Goal: Task Accomplishment & Management: Use online tool/utility

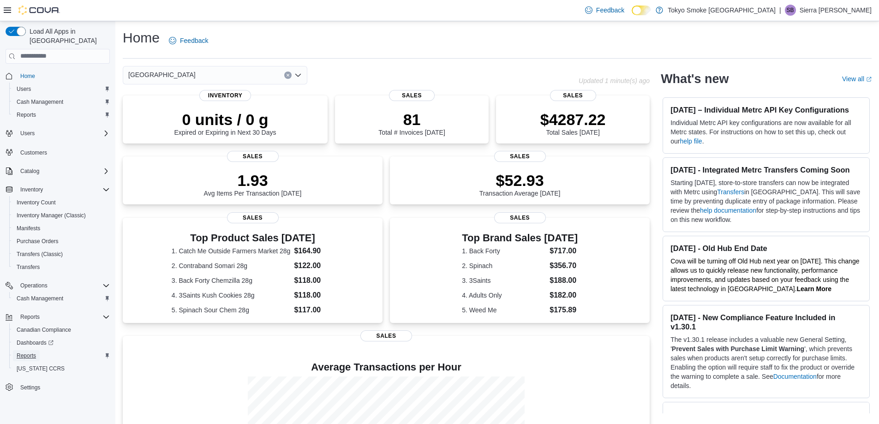
click at [27, 352] on span "Reports" at bounding box center [26, 355] width 19 height 7
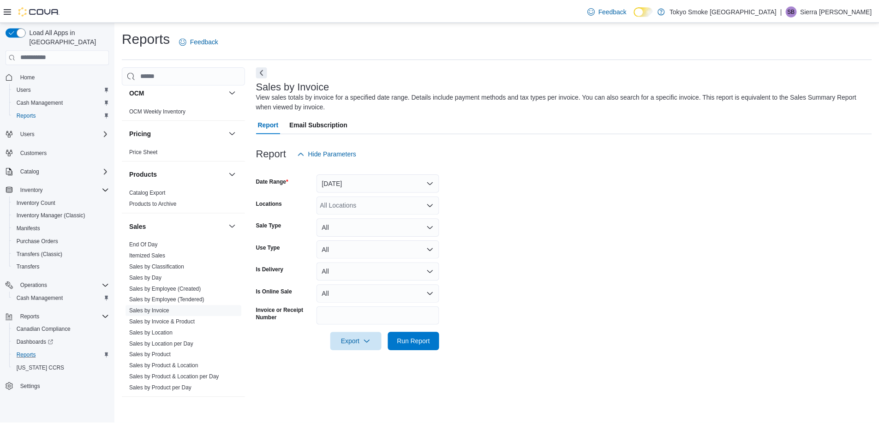
scroll to position [527, 0]
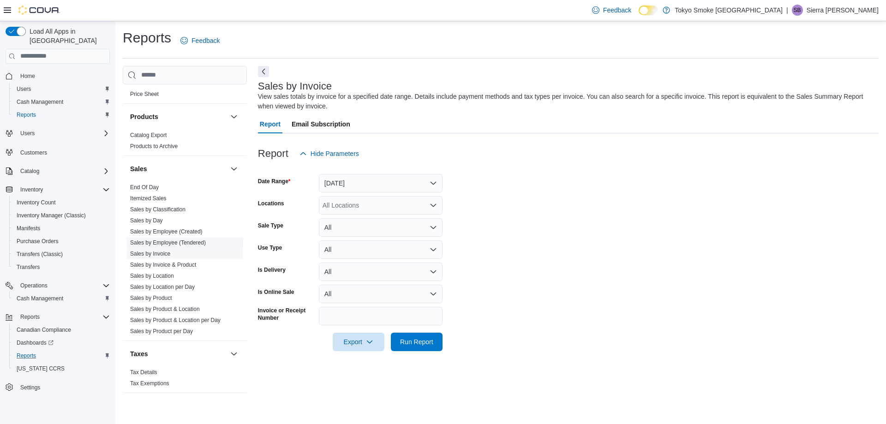
click at [174, 239] on link "Sales by Employee (Tendered)" at bounding box center [168, 242] width 76 height 6
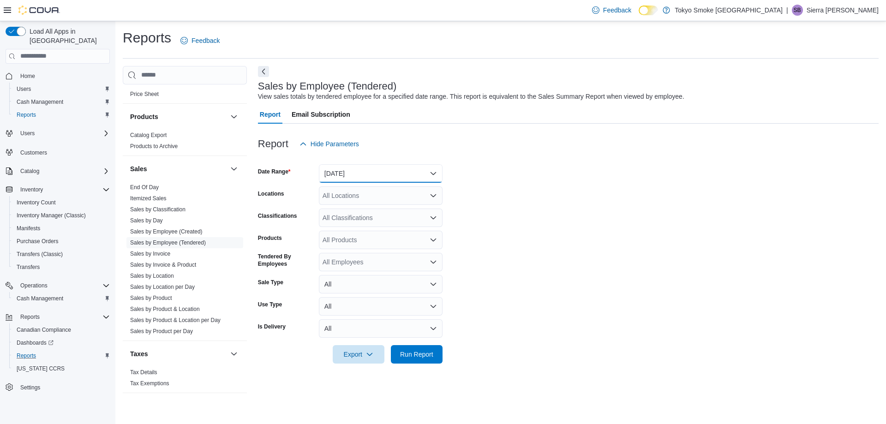
click at [376, 179] on button "[DATE]" at bounding box center [381, 173] width 124 height 18
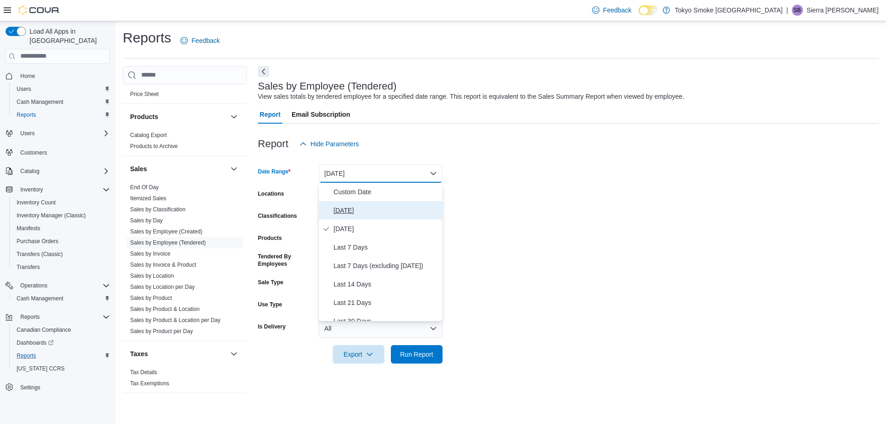
click at [351, 210] on span "[DATE]" at bounding box center [386, 210] width 105 height 11
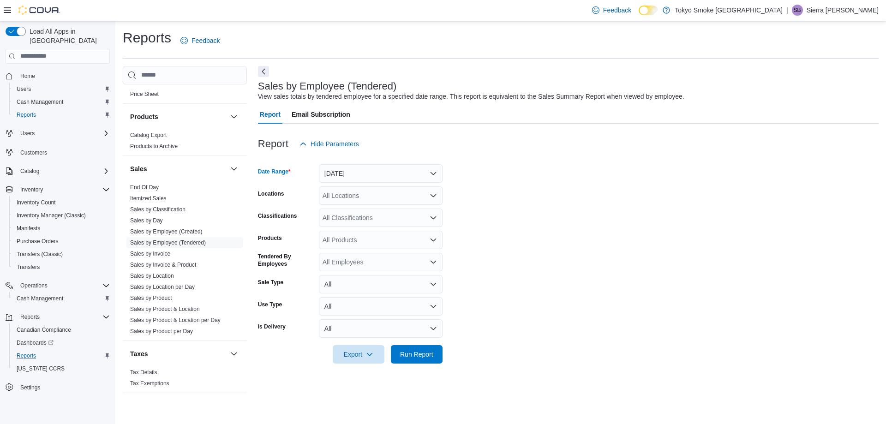
click at [374, 196] on div "All Locations" at bounding box center [381, 195] width 124 height 18
type input "***"
click at [370, 212] on span "[GEOGRAPHIC_DATA]" at bounding box center [376, 211] width 67 height 9
click at [579, 215] on form "Date Range [DATE] Locations [GEOGRAPHIC_DATA] Memorial Classifications All Clas…" at bounding box center [568, 258] width 621 height 210
click at [412, 351] on span "Run Report" at bounding box center [416, 353] width 33 height 9
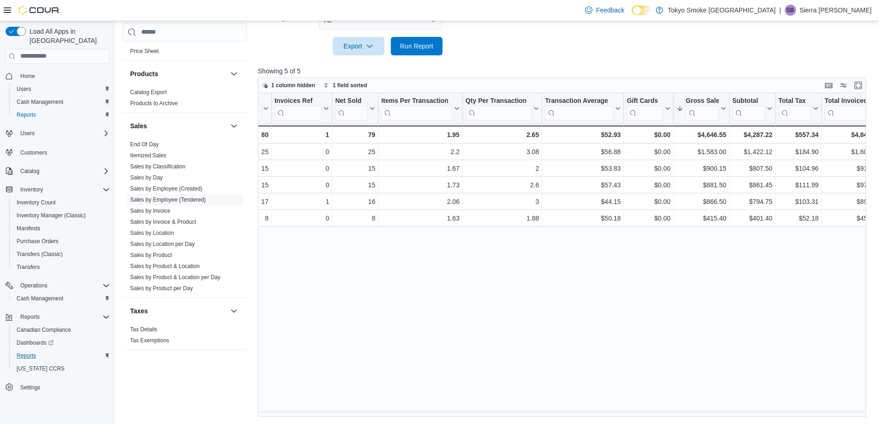
scroll to position [0, 153]
click at [167, 211] on link "Sales by Invoice" at bounding box center [150, 211] width 40 height 6
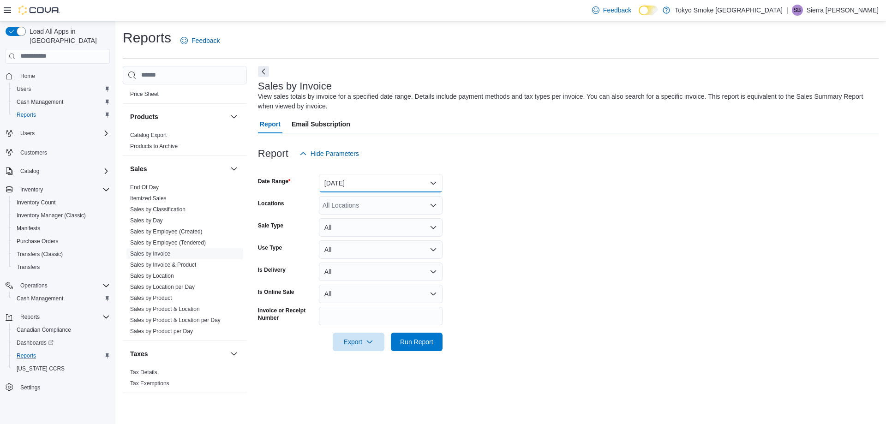
click at [352, 182] on button "[DATE]" at bounding box center [381, 183] width 124 height 18
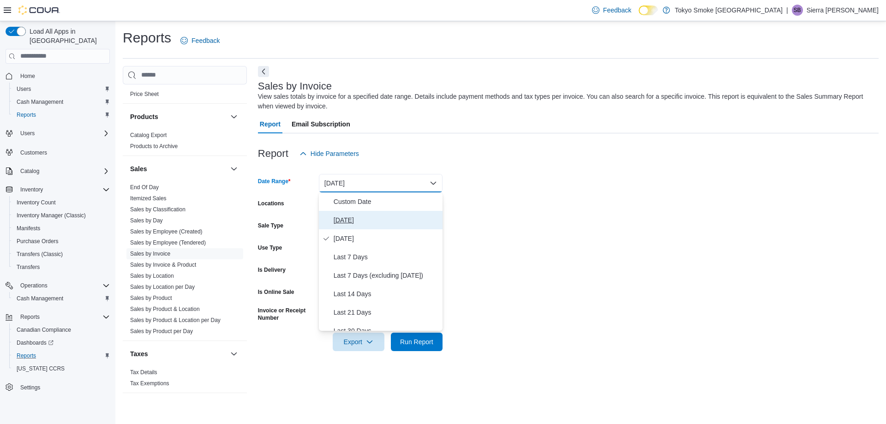
click at [342, 218] on span "[DATE]" at bounding box center [386, 220] width 105 height 11
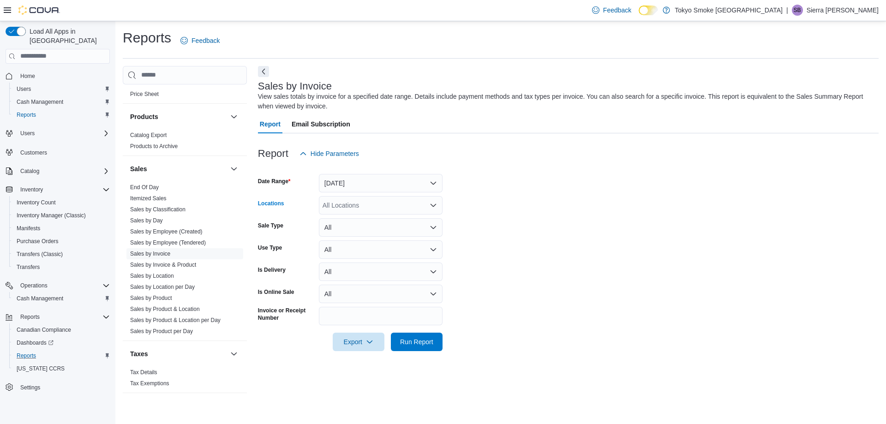
click at [367, 202] on div "All Locations" at bounding box center [381, 205] width 124 height 18
type input "***"
click at [369, 217] on span "[GEOGRAPHIC_DATA]" at bounding box center [376, 220] width 67 height 9
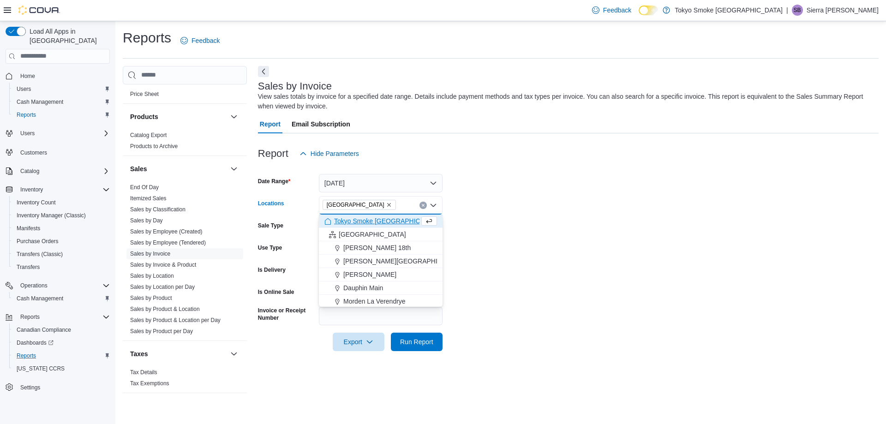
click at [580, 221] on form "Date Range [DATE] Locations [GEOGRAPHIC_DATA] Combo box. Selected. [GEOGRAPHIC_…" at bounding box center [568, 257] width 621 height 188
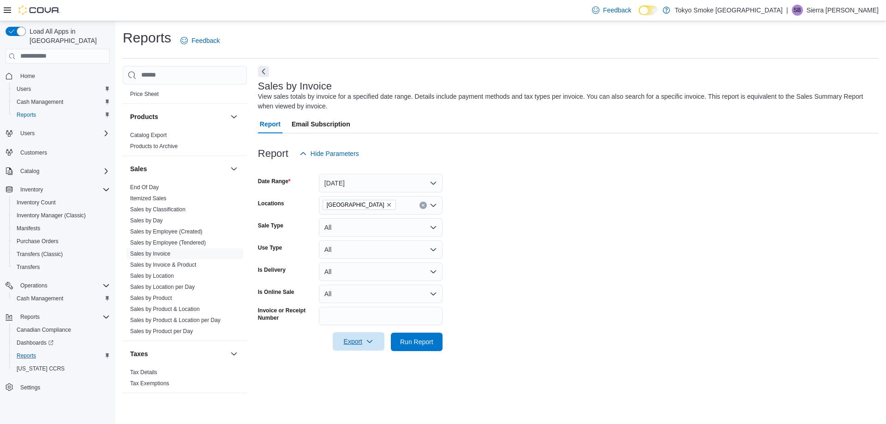
click at [356, 346] on span "Export" at bounding box center [358, 341] width 41 height 18
click at [359, 362] on span "Export to Excel" at bounding box center [360, 360] width 42 height 7
